Goal: Check status: Check status

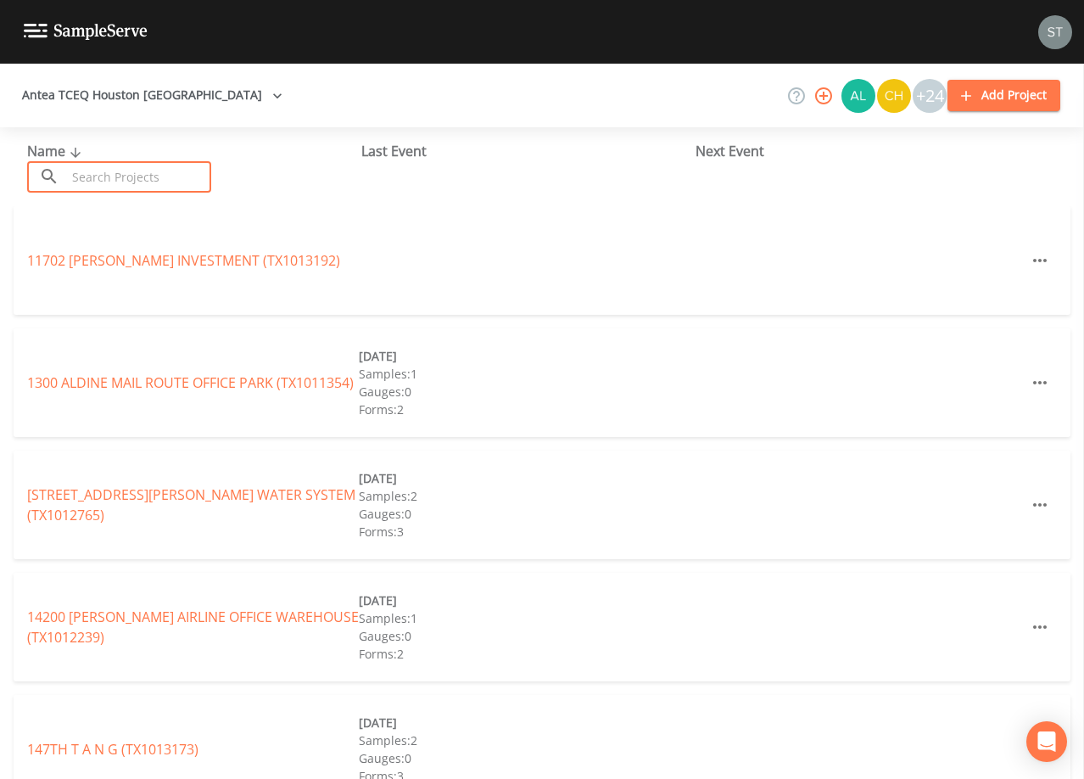
click at [199, 161] on input "text" at bounding box center [138, 176] width 145 height 31
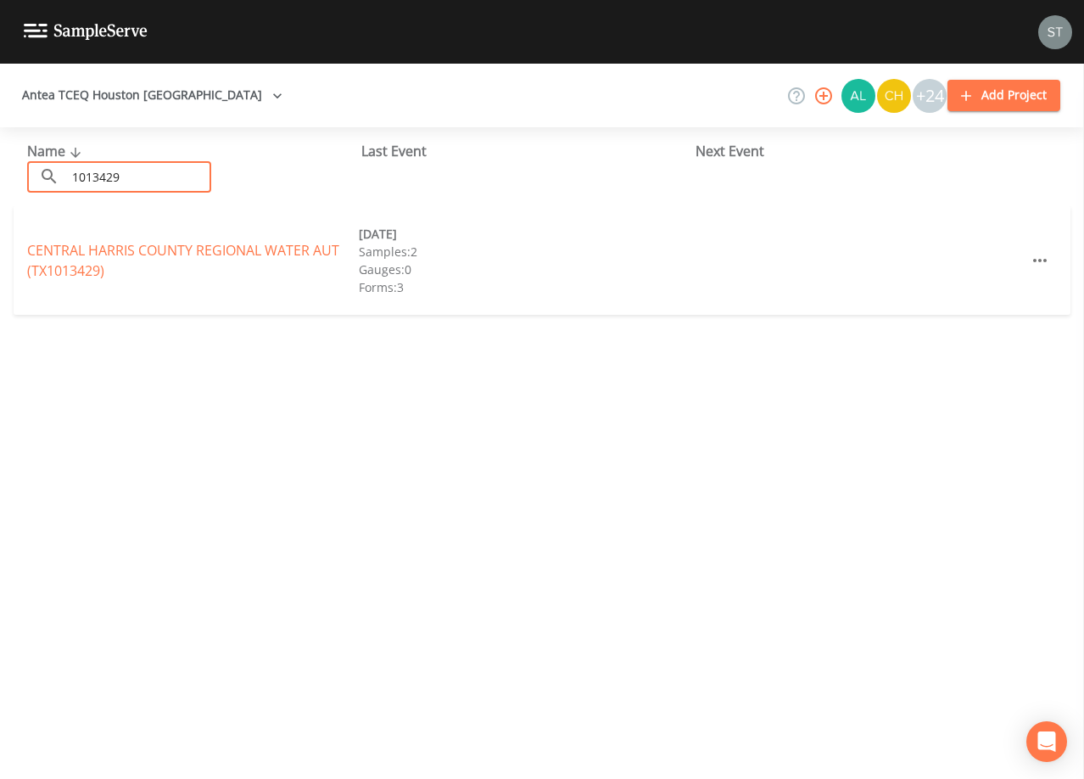
click at [143, 178] on input "1013429" at bounding box center [138, 176] width 145 height 31
type input "1013422"
click at [245, 260] on link "BELTWAY [GEOGRAPHIC_DATA] (TX1013422)" at bounding box center [170, 260] width 286 height 19
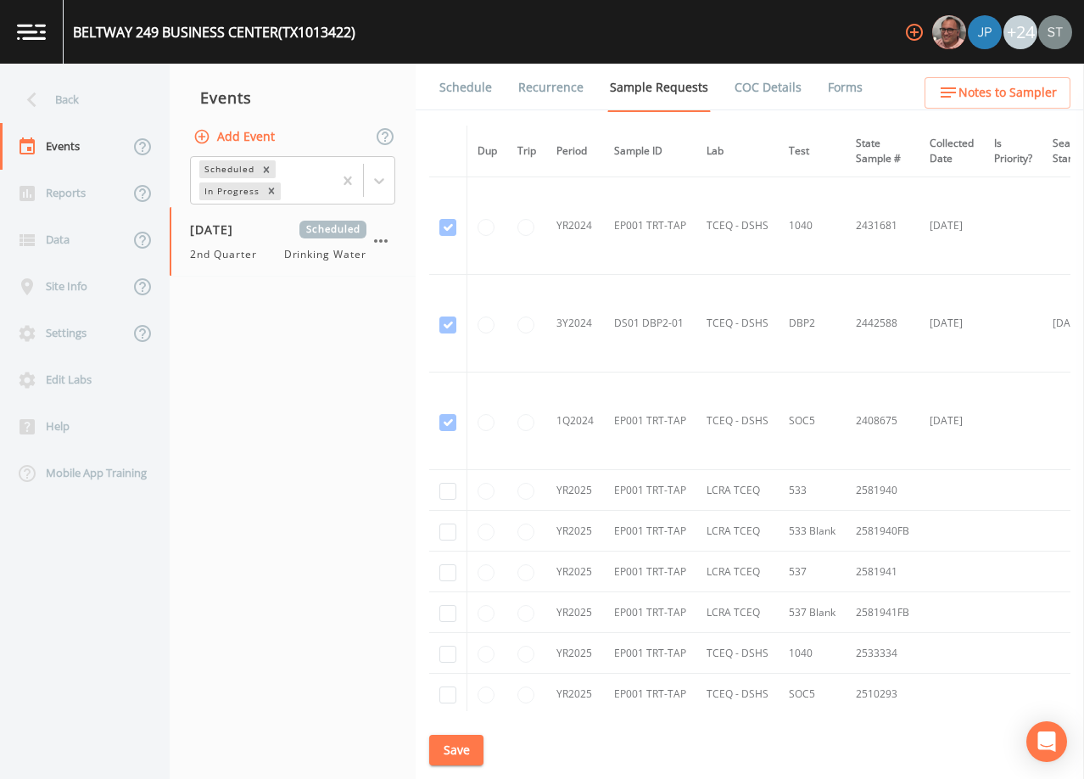
click at [457, 98] on link "Schedule" at bounding box center [466, 88] width 58 height 48
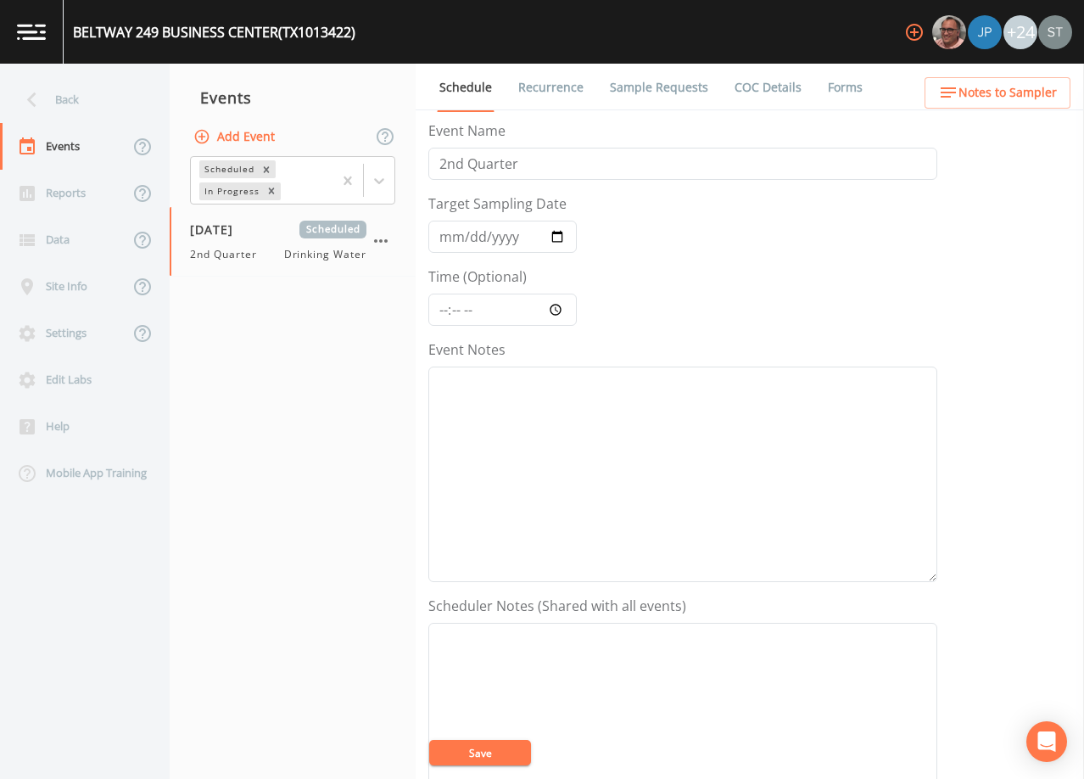
click at [1041, 103] on span "Notes to Sampler" at bounding box center [1008, 92] width 98 height 21
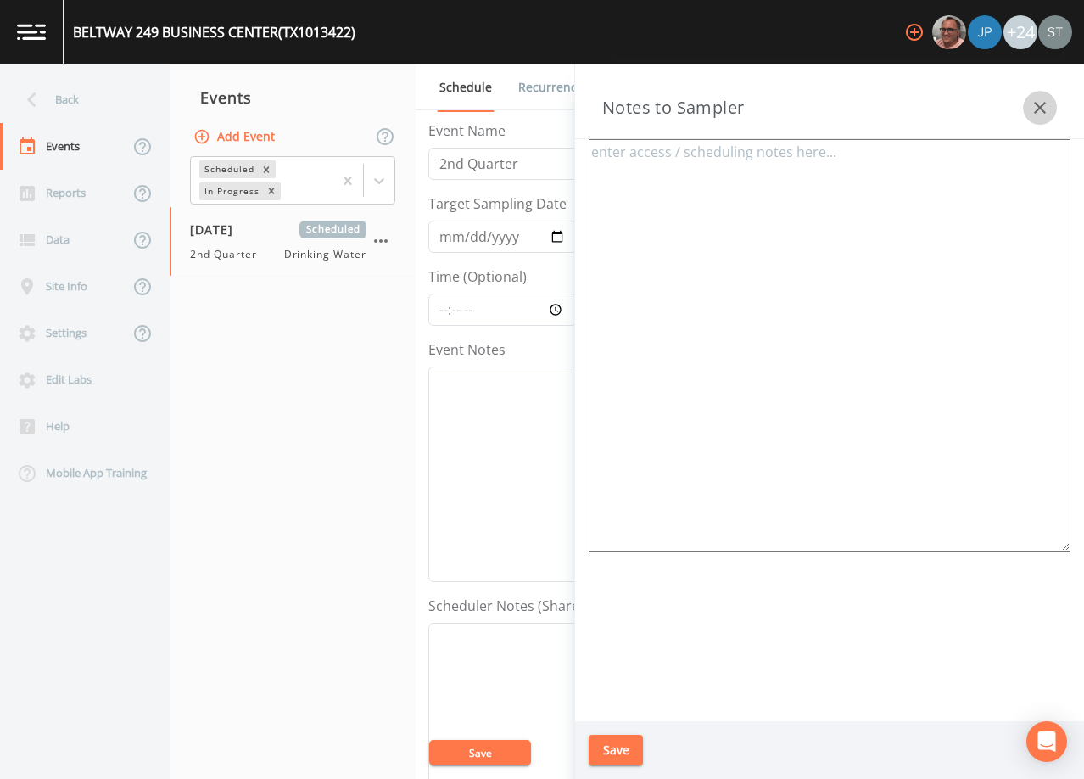
click at [1038, 100] on icon "button" at bounding box center [1040, 108] width 20 height 20
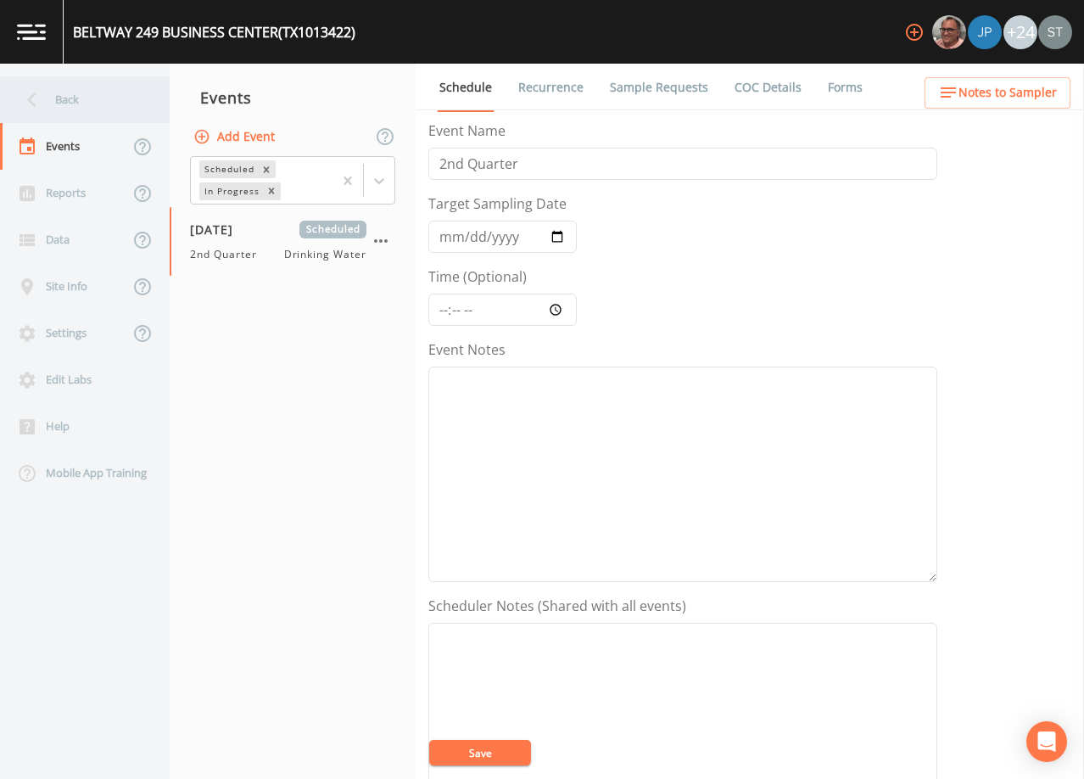
click at [76, 106] on div "Back" at bounding box center [76, 99] width 153 height 47
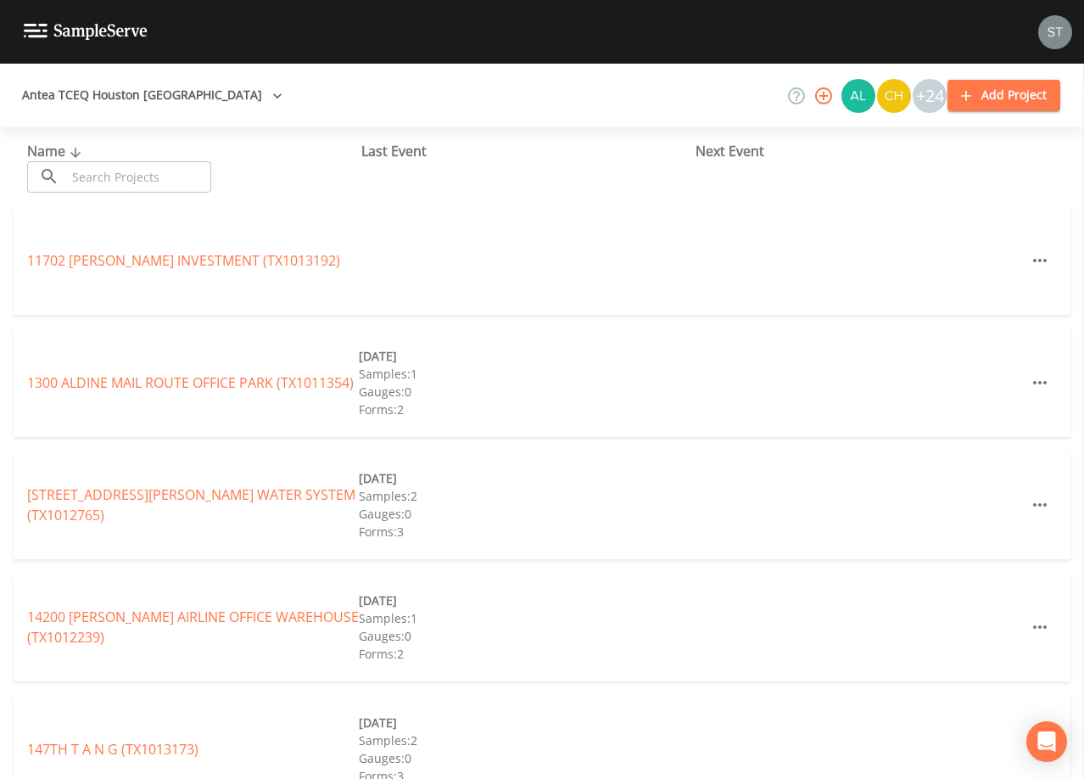
click at [190, 173] on input "text" at bounding box center [138, 176] width 145 height 31
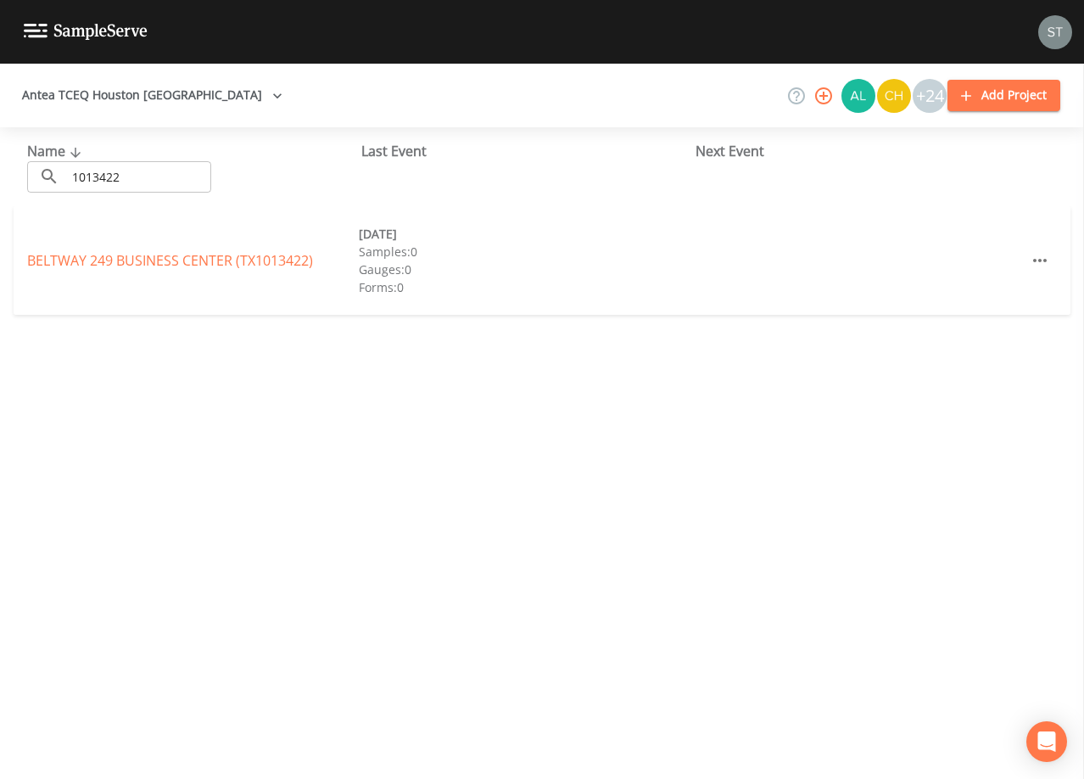
click at [190, 175] on input "1013422" at bounding box center [138, 176] width 145 height 31
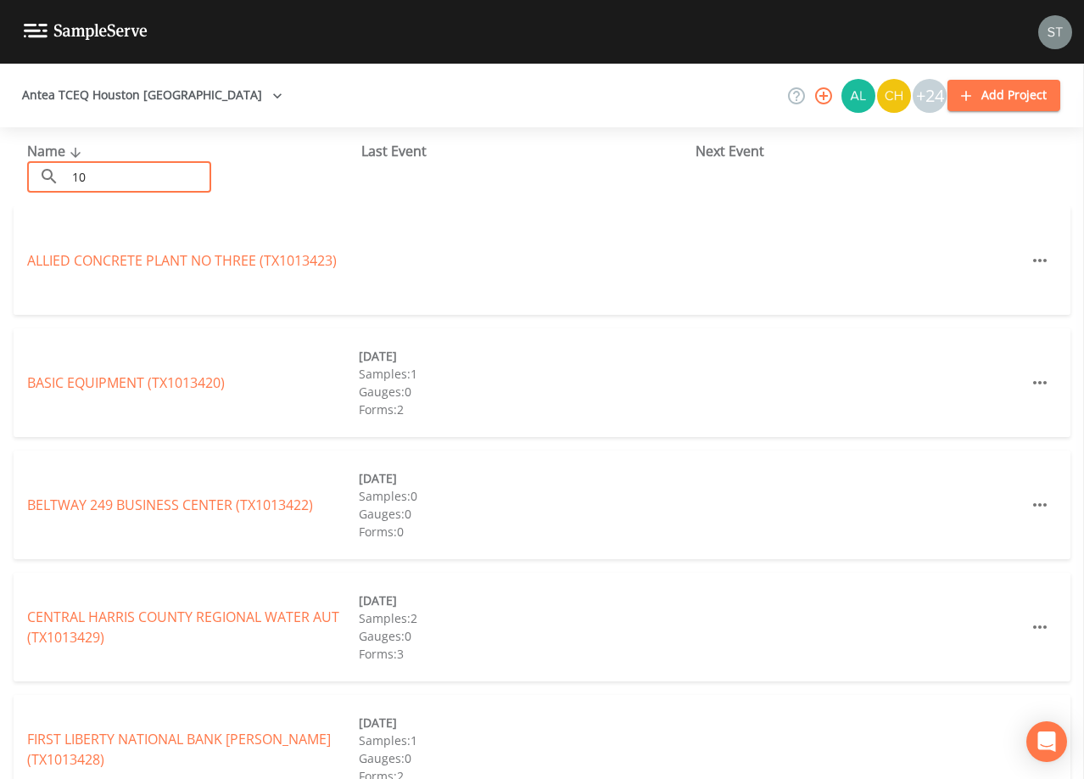
type input "1"
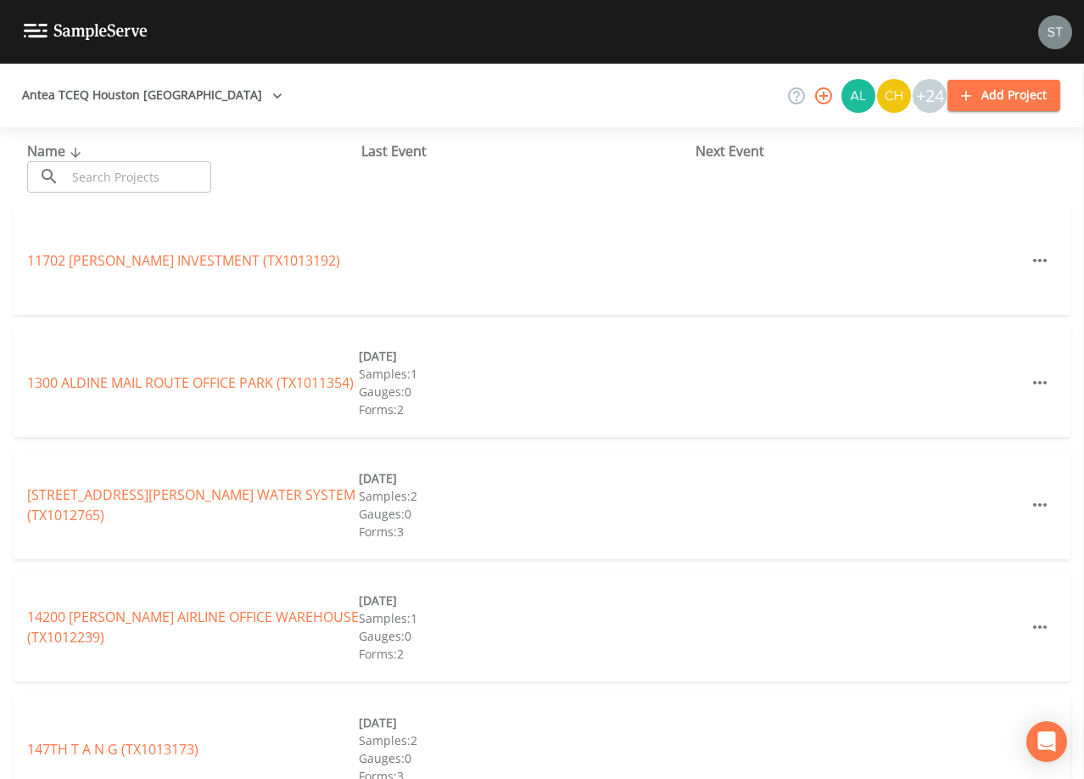
click at [184, 175] on input "text" at bounding box center [138, 176] width 145 height 31
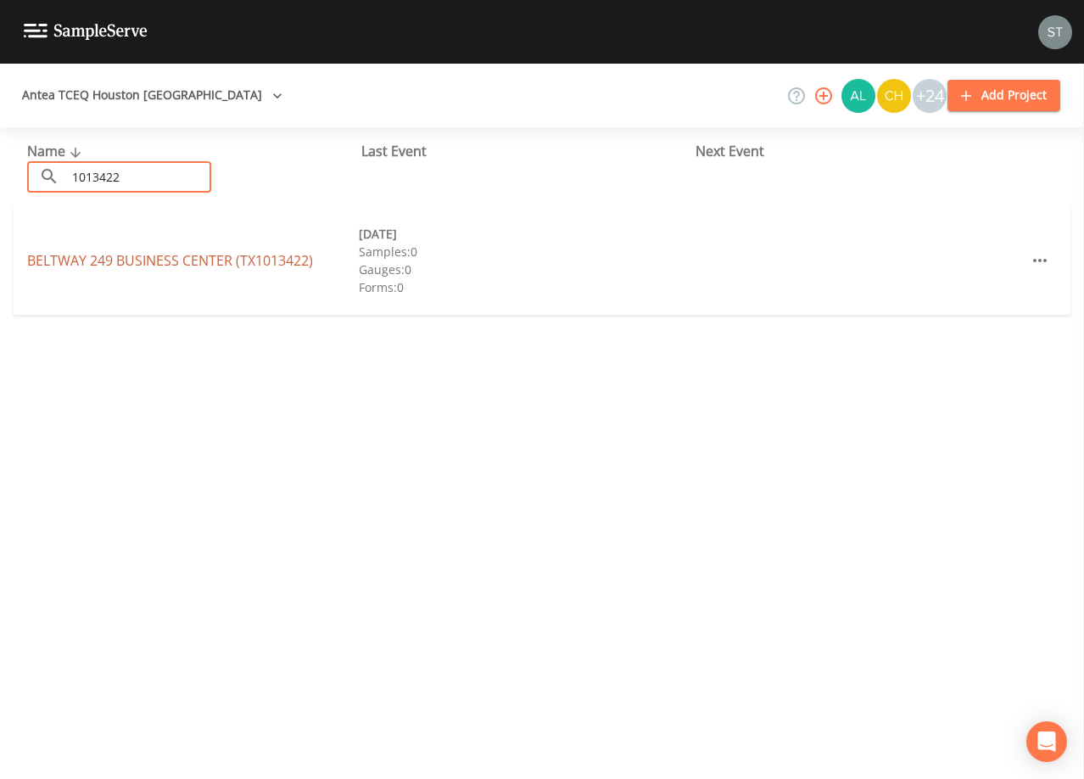
type input "1013422"
click at [271, 260] on link "BELTWAY [GEOGRAPHIC_DATA] (TX1013422)" at bounding box center [170, 260] width 286 height 19
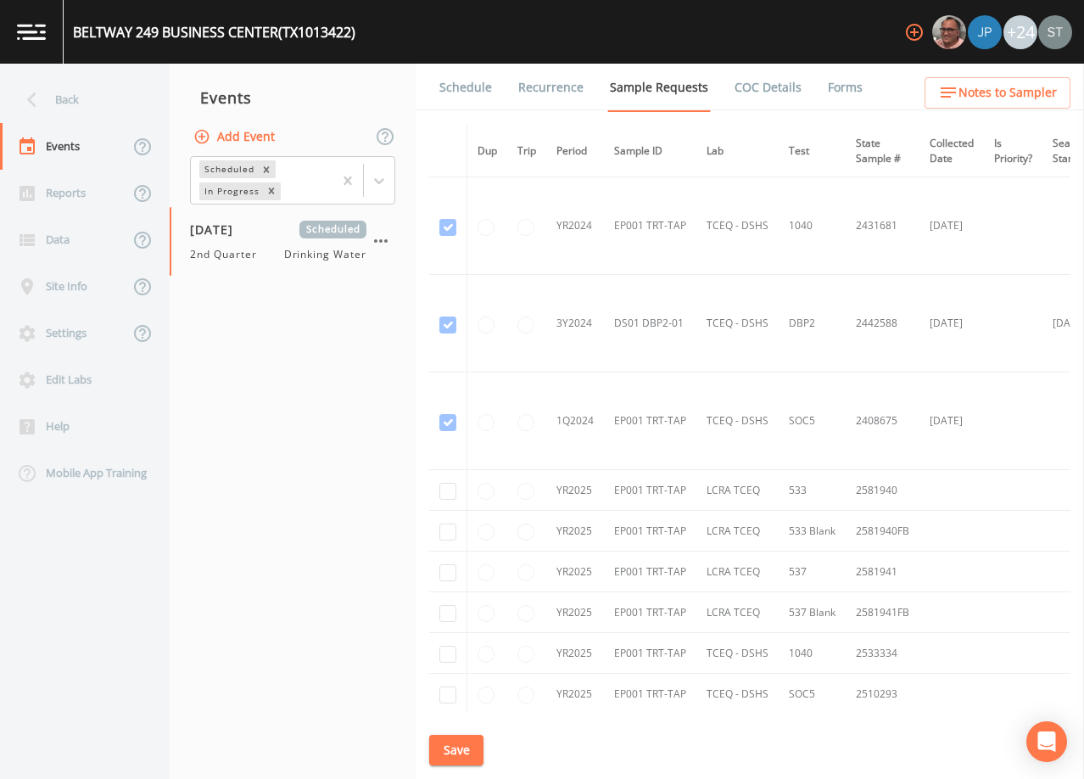
click at [461, 85] on link "Schedule" at bounding box center [466, 88] width 58 height 48
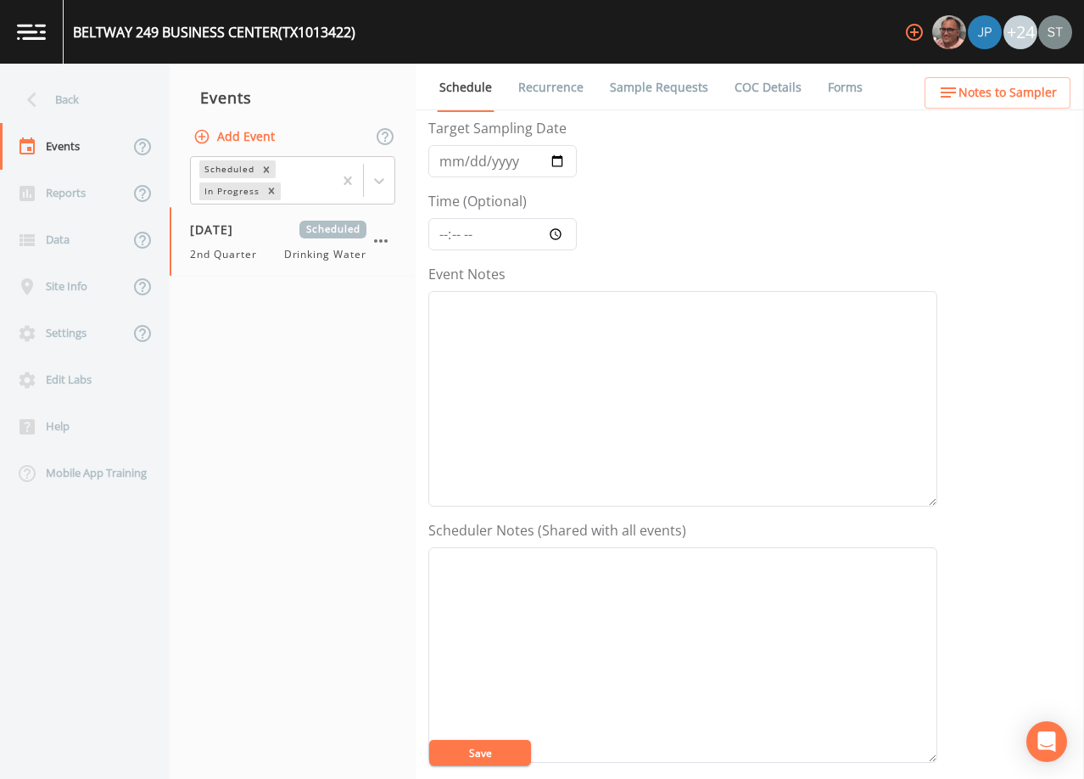
scroll to position [418, 0]
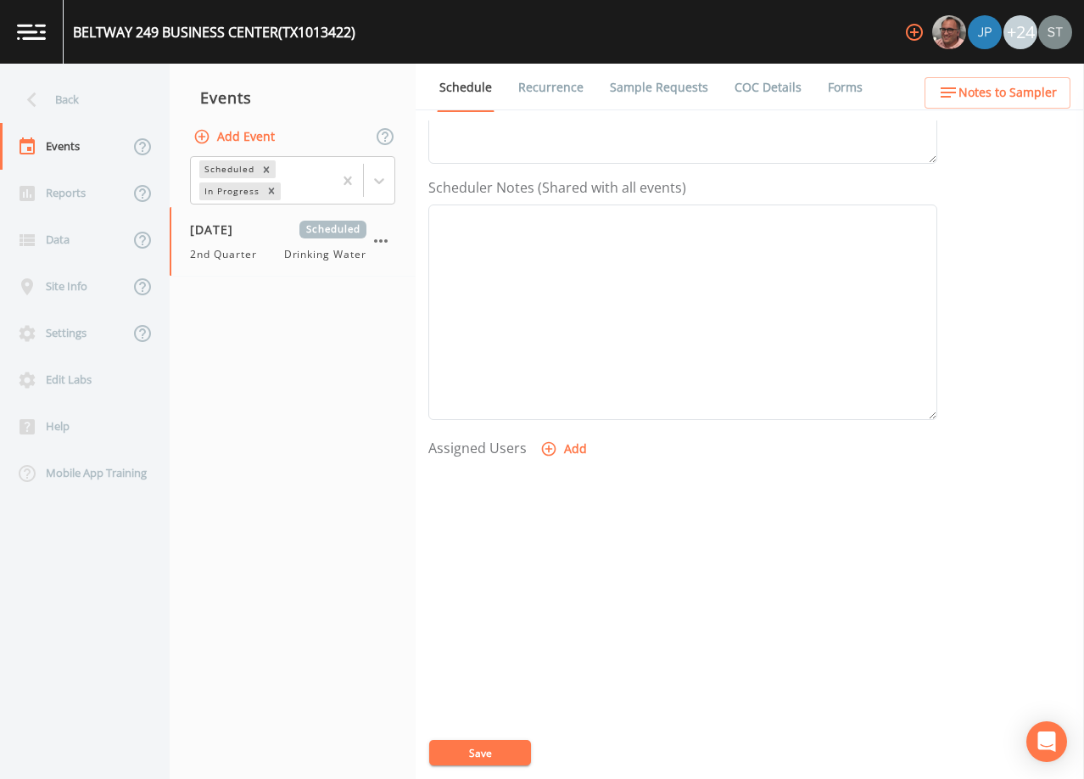
click at [665, 89] on link "Sample Requests" at bounding box center [659, 88] width 104 height 48
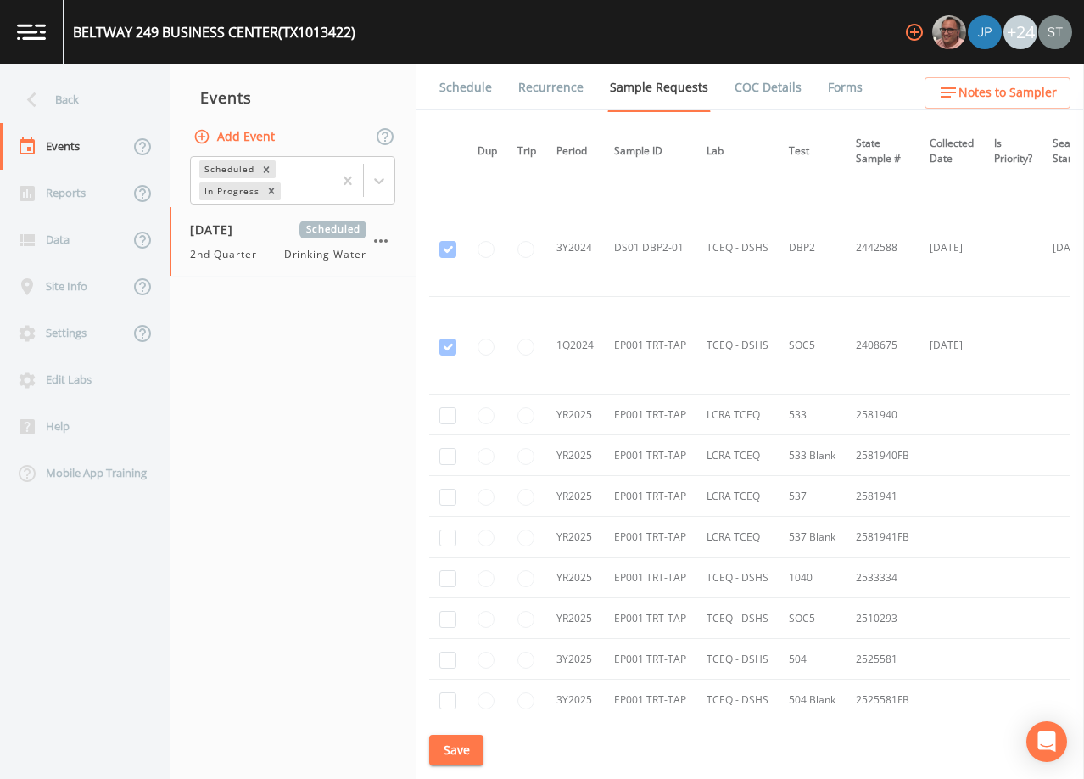
scroll to position [306, 0]
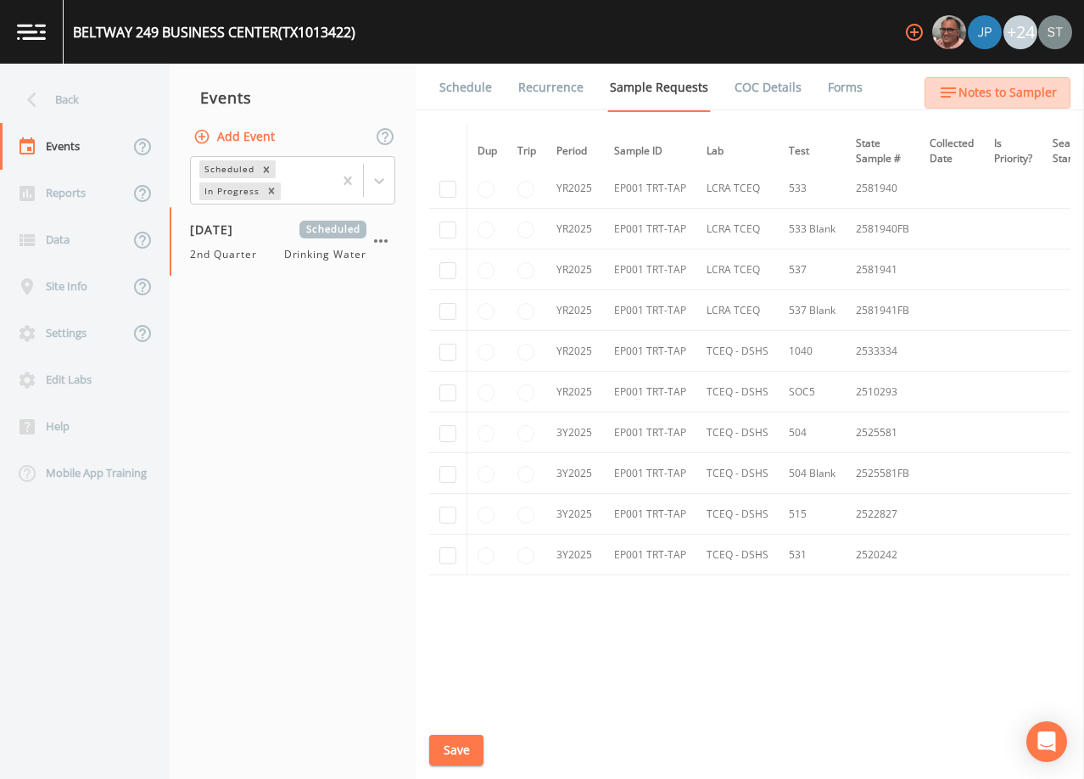
click at [1021, 97] on span "Notes to Sampler" at bounding box center [1008, 92] width 98 height 21
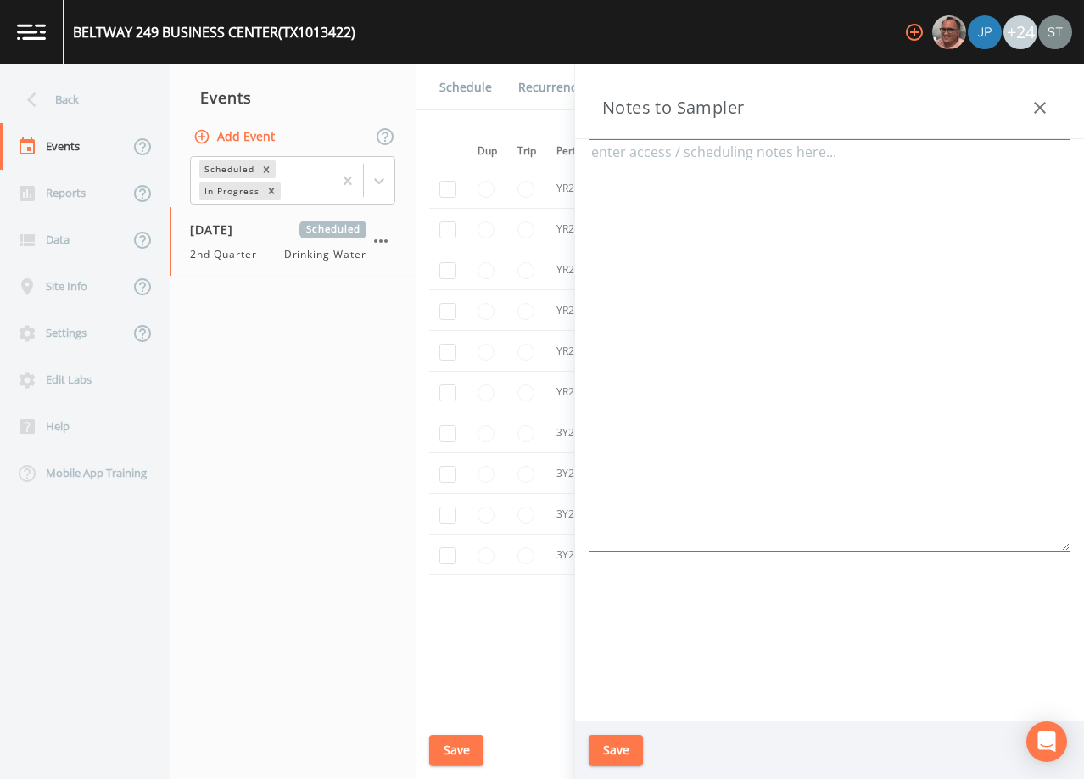
click at [469, 91] on link "Schedule" at bounding box center [466, 88] width 58 height 48
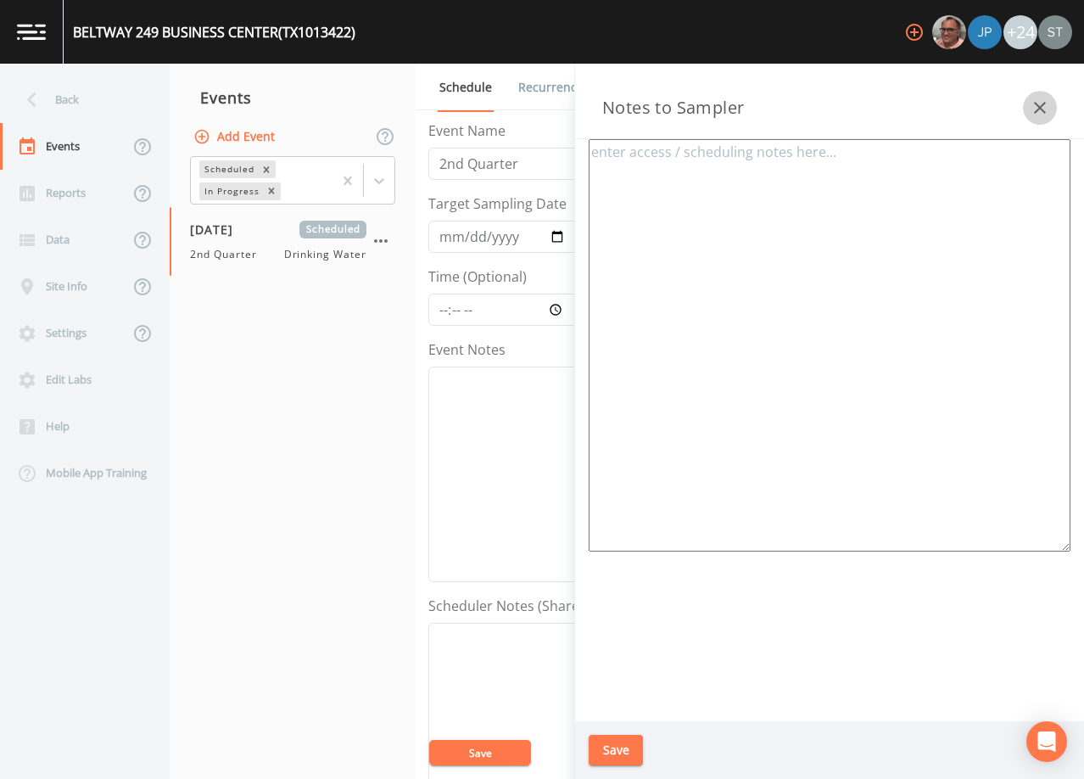
click at [1030, 96] on button "button" at bounding box center [1040, 108] width 34 height 34
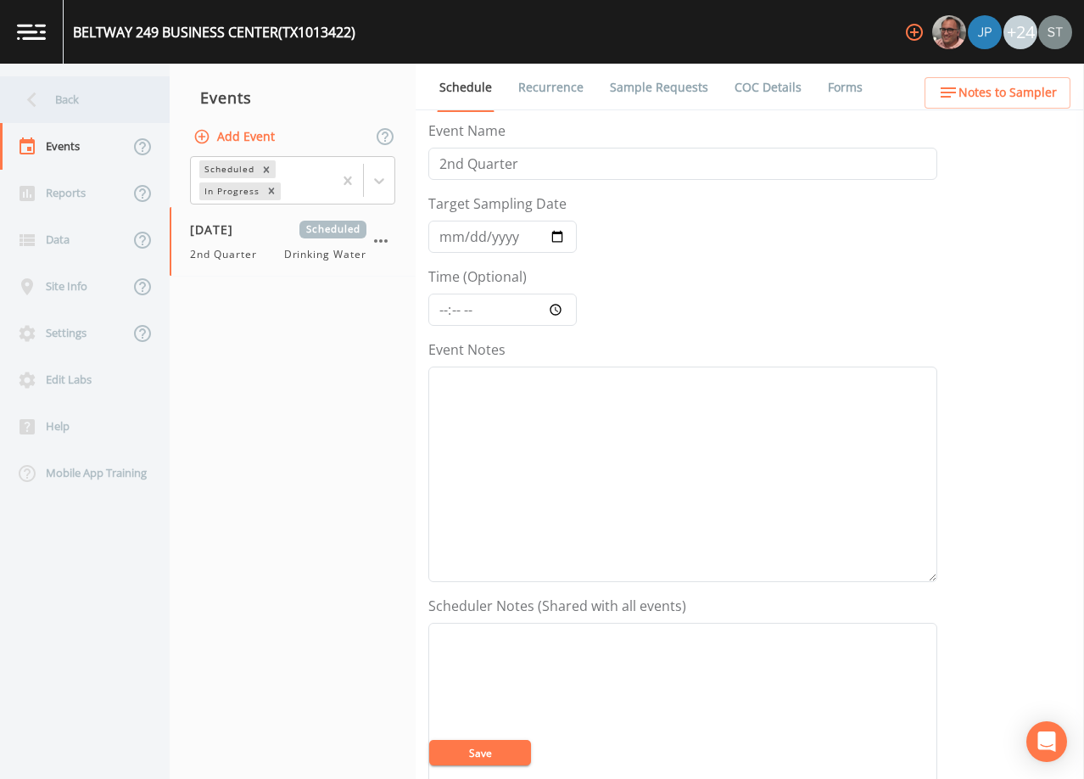
click at [62, 101] on div "Back" at bounding box center [76, 99] width 153 height 47
